Goal: Find specific page/section: Find specific page/section

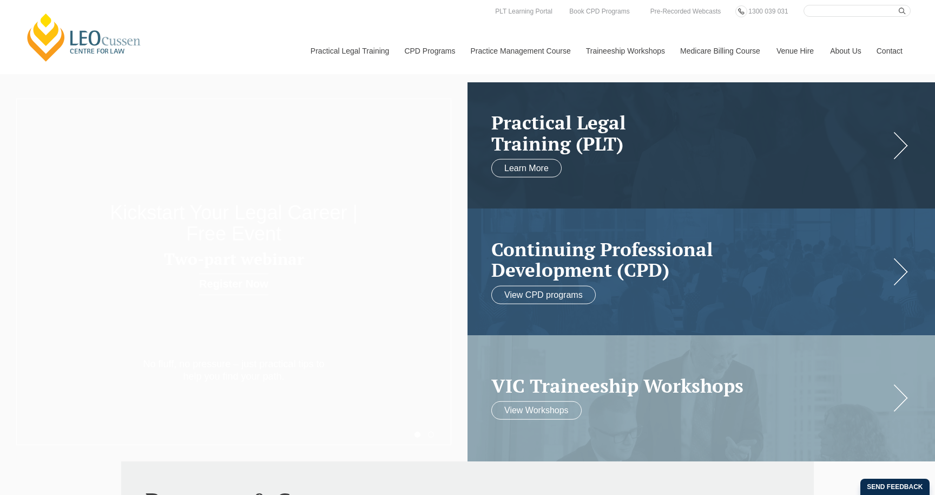
select select "Supervised Legal Trainees Workshops ([GEOGRAPHIC_DATA])"
select select "2026"
select select "01"
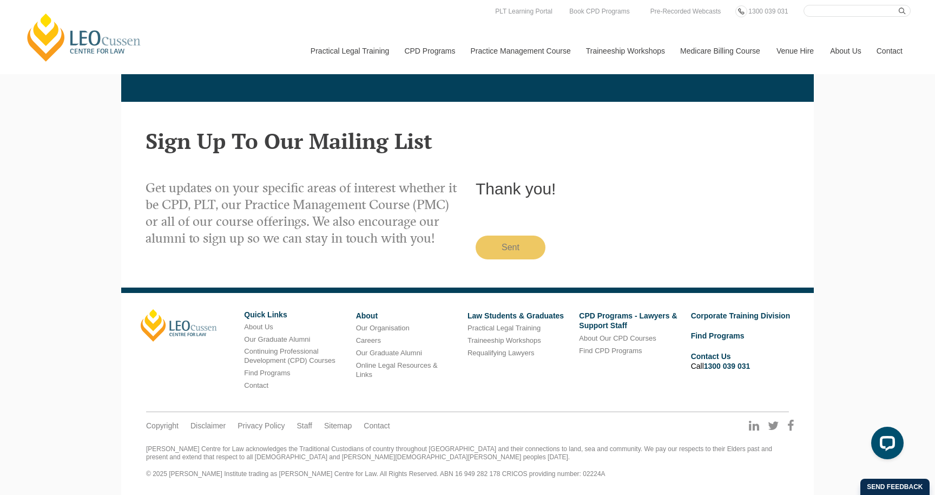
click at [70, 35] on link "[PERSON_NAME] Centre for Law" at bounding box center [84, 37] width 120 height 51
